Goal: Navigation & Orientation: Understand site structure

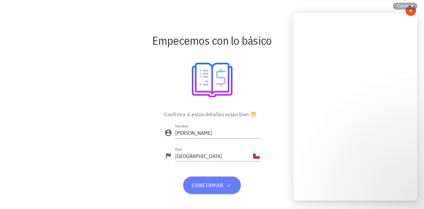
click at [217, 184] on span "confirmar" at bounding box center [211, 185] width 41 height 7
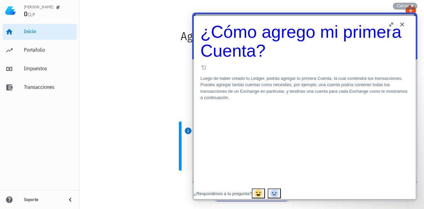
scroll to position [431, 0]
click at [402, 24] on button "Close" at bounding box center [402, 24] width 11 height 11
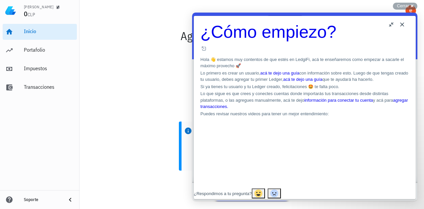
click at [405, 25] on button "Close" at bounding box center [402, 24] width 11 height 11
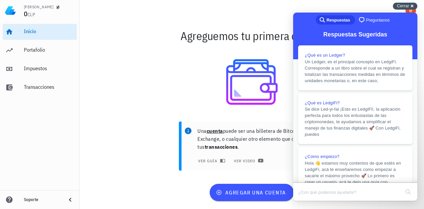
click at [409, 4] on div "Cerrar cross-small" at bounding box center [405, 6] width 25 height 7
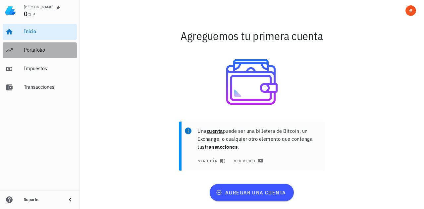
click at [39, 45] on div "Portafolio" at bounding box center [49, 50] width 50 height 15
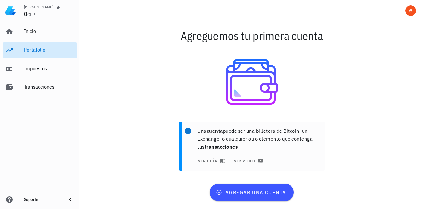
click at [36, 46] on div "Portafolio" at bounding box center [49, 50] width 50 height 15
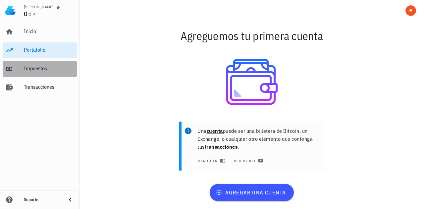
click at [33, 67] on div "Impuestos" at bounding box center [49, 68] width 50 height 6
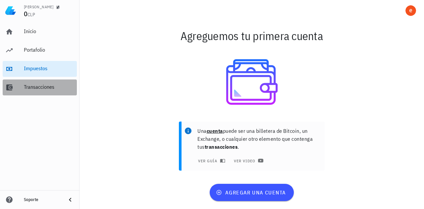
click at [42, 81] on div "Transacciones" at bounding box center [49, 87] width 50 height 15
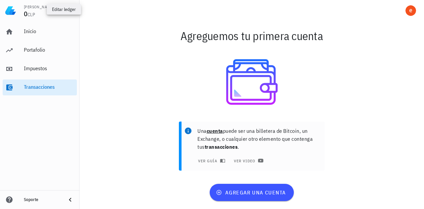
click at [56, 6] on icon "button" at bounding box center [58, 7] width 4 height 4
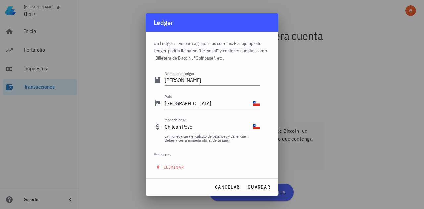
click at [371, 96] on div at bounding box center [212, 104] width 424 height 209
click at [227, 186] on span "cancelar" at bounding box center [227, 187] width 25 height 6
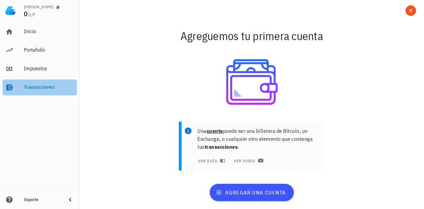
click at [33, 88] on div "Transacciones" at bounding box center [49, 87] width 50 height 6
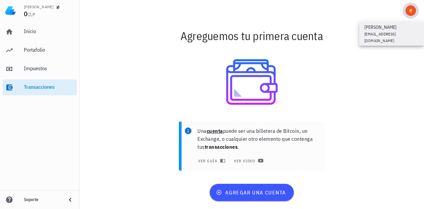
click at [408, 8] on div "avatar" at bounding box center [410, 10] width 11 height 11
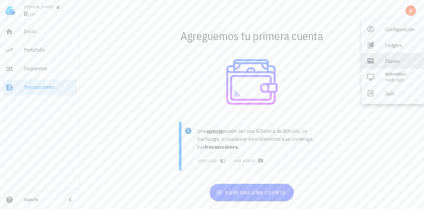
click at [395, 64] on div "Planes" at bounding box center [401, 60] width 33 height 13
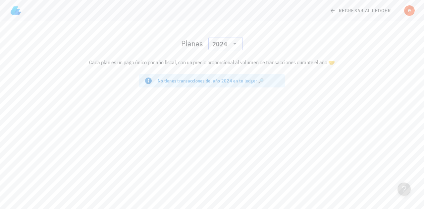
click at [236, 44] on icon at bounding box center [235, 44] width 8 height 8
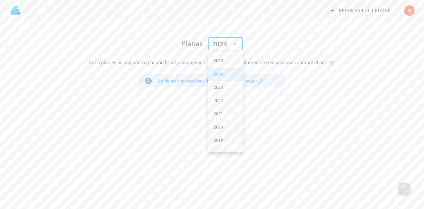
click at [236, 44] on icon at bounding box center [234, 44] width 3 height 2
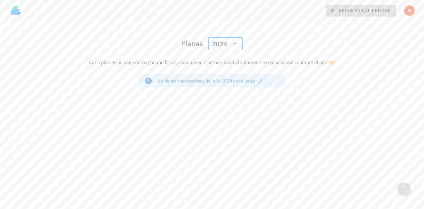
click at [373, 10] on span "regresar al ledger" at bounding box center [361, 11] width 60 height 6
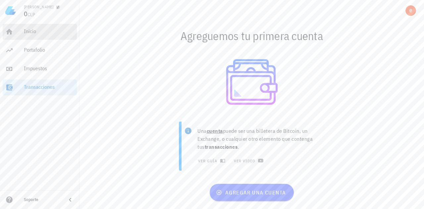
click at [23, 30] on link "Inicio" at bounding box center [40, 32] width 74 height 16
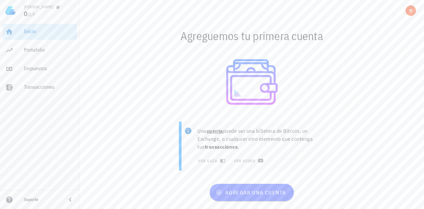
click at [22, 31] on link "Inicio" at bounding box center [40, 32] width 74 height 16
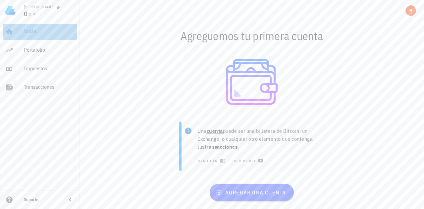
click at [22, 31] on link "Inicio" at bounding box center [40, 32] width 74 height 16
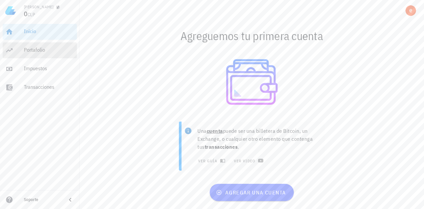
click at [29, 49] on div "Portafolio" at bounding box center [49, 50] width 50 height 6
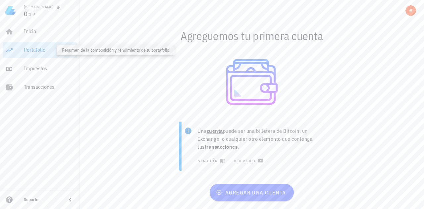
click at [29, 49] on div "Portafolio" at bounding box center [49, 50] width 50 height 6
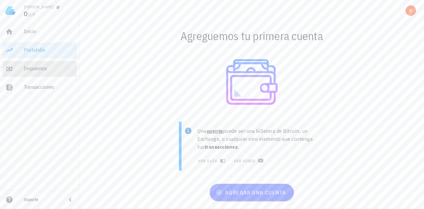
click at [39, 76] on div "Impuestos" at bounding box center [49, 68] width 50 height 15
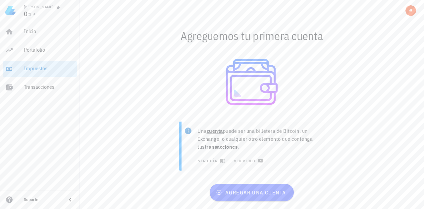
click at [42, 73] on div "Impuestos" at bounding box center [49, 68] width 50 height 15
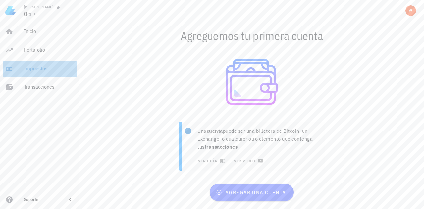
click at [42, 73] on div "Impuestos" at bounding box center [49, 68] width 50 height 15
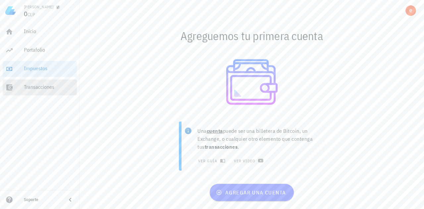
click at [33, 89] on div "Transacciones" at bounding box center [49, 87] width 50 height 6
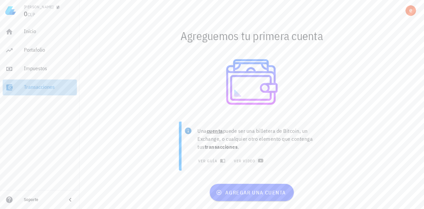
click at [33, 89] on div "Transacciones" at bounding box center [49, 87] width 50 height 6
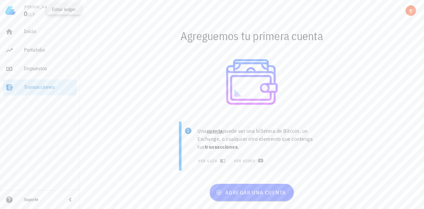
click at [55, 10] on button "button" at bounding box center [58, 7] width 7 height 7
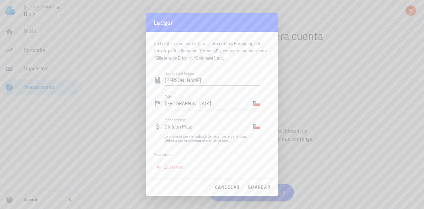
click at [378, 33] on div at bounding box center [212, 104] width 424 height 209
click at [222, 185] on span "cancelar" at bounding box center [227, 187] width 25 height 6
